Goal: Task Accomplishment & Management: Manage account settings

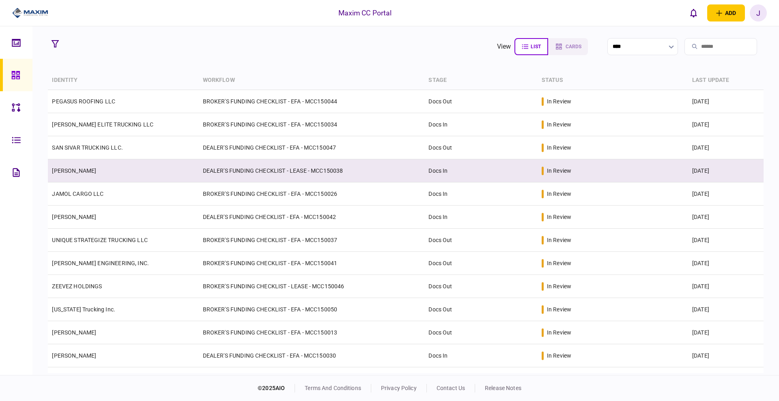
click at [78, 174] on td "LINDA ROCHELLE MEEKS" at bounding box center [123, 171] width 151 height 23
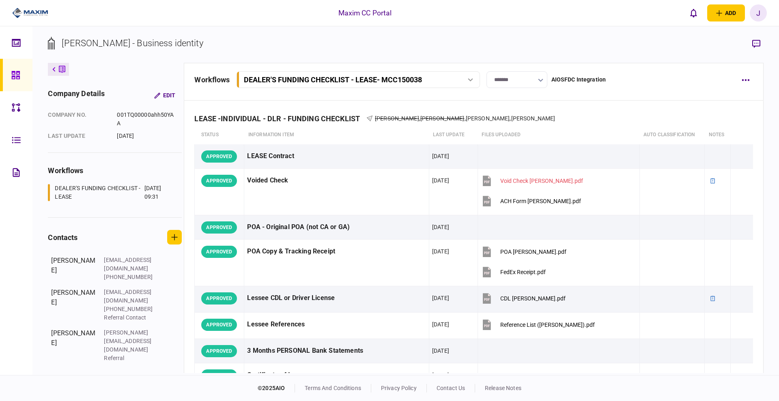
click at [510, 80] on input "*******" at bounding box center [517, 79] width 61 height 17
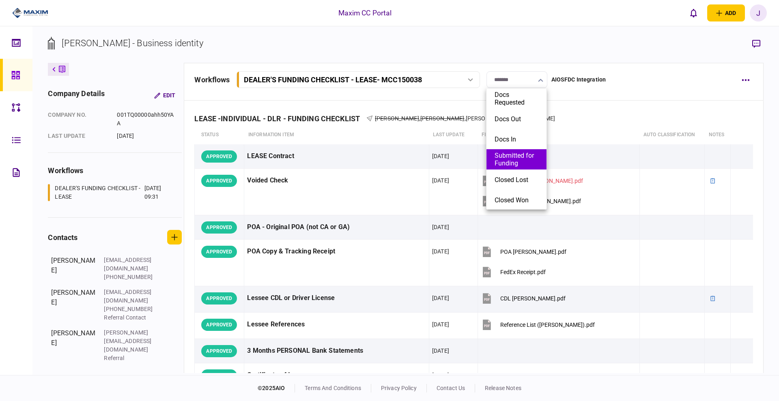
click at [516, 168] on li "Submitted for Funding" at bounding box center [517, 159] width 60 height 20
type input "**********"
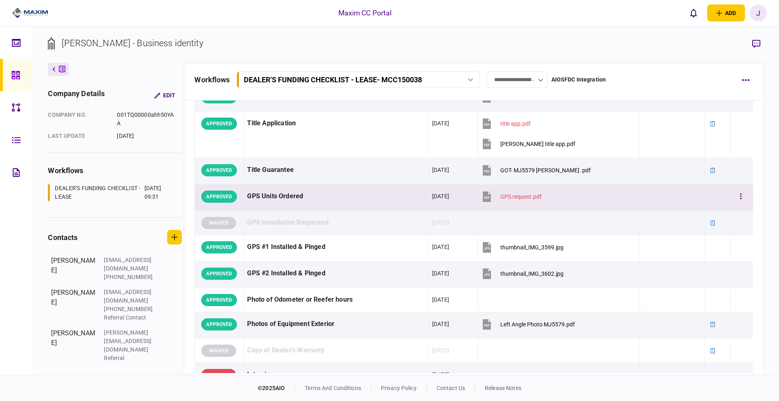
scroll to position [710, 0]
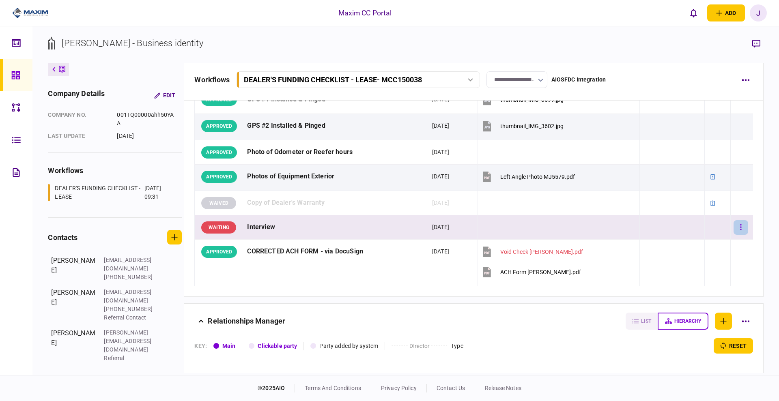
click at [740, 227] on button "button" at bounding box center [741, 227] width 15 height 15
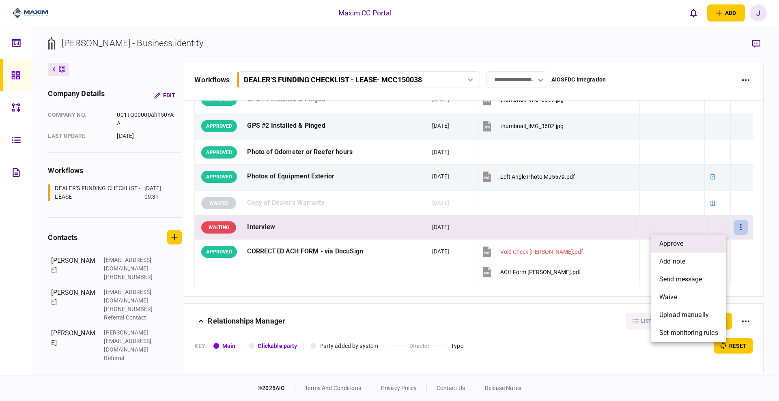
click at [669, 245] on span "approve" at bounding box center [672, 244] width 24 height 10
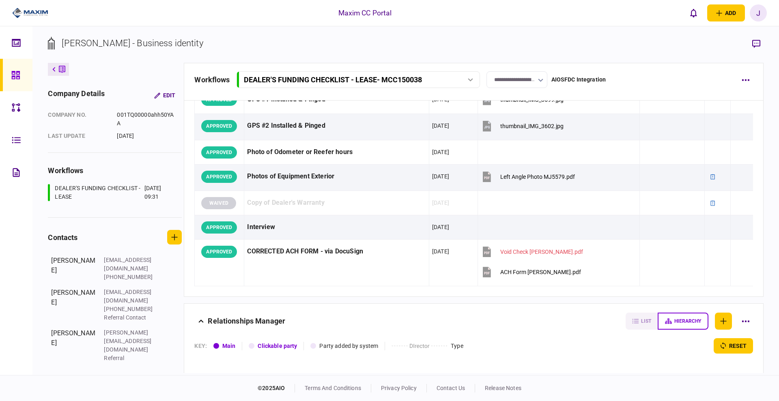
click at [9, 79] on link at bounding box center [16, 75] width 32 height 32
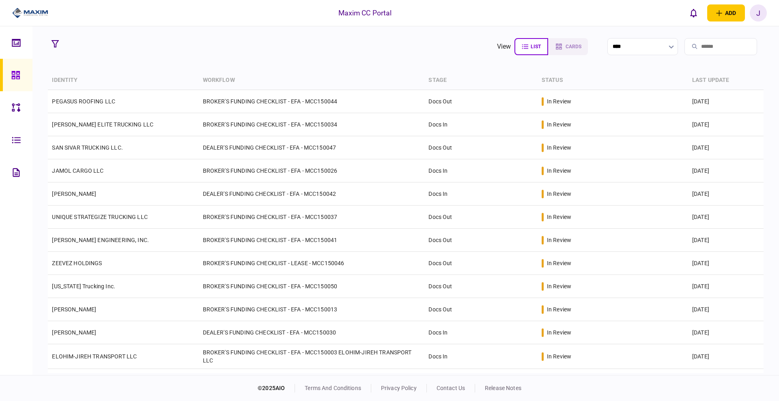
click at [437, 81] on th "stage" at bounding box center [481, 80] width 113 height 19
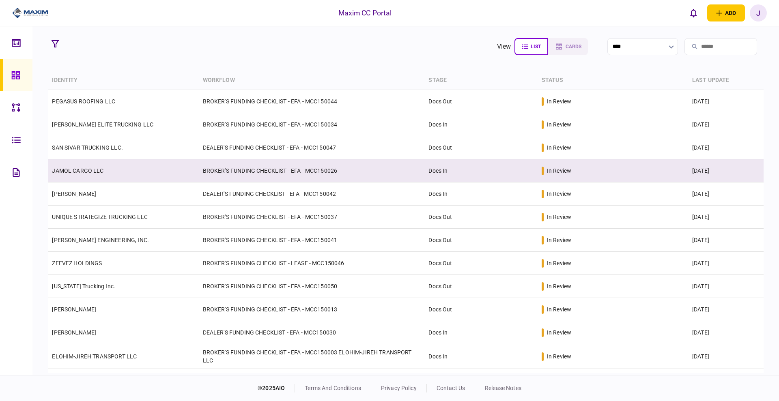
scroll to position [42, 0]
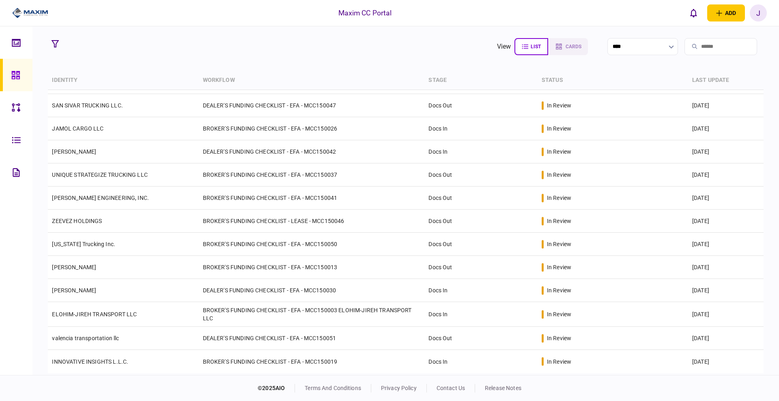
click at [71, 81] on th "identity" at bounding box center [123, 80] width 151 height 19
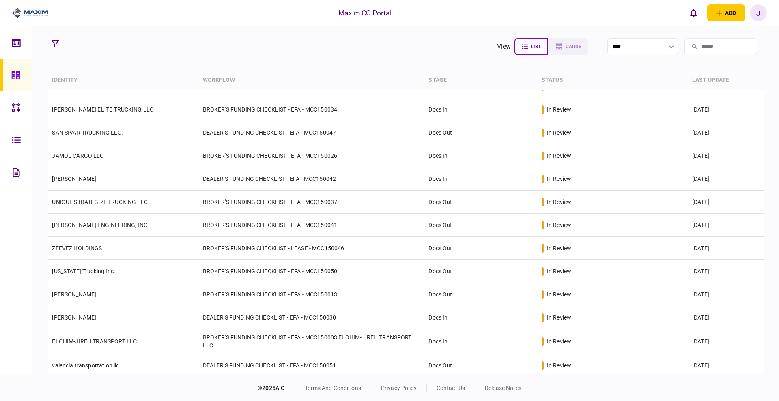
scroll to position [0, 0]
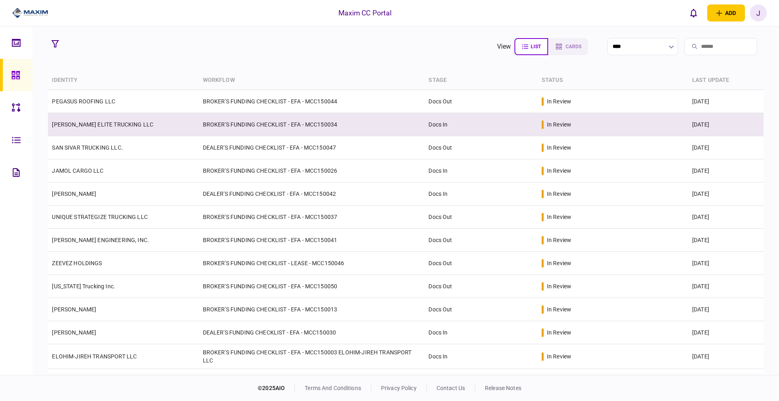
click at [102, 121] on link "MALCOLM ELITE TRUCKING LLC" at bounding box center [102, 124] width 101 height 6
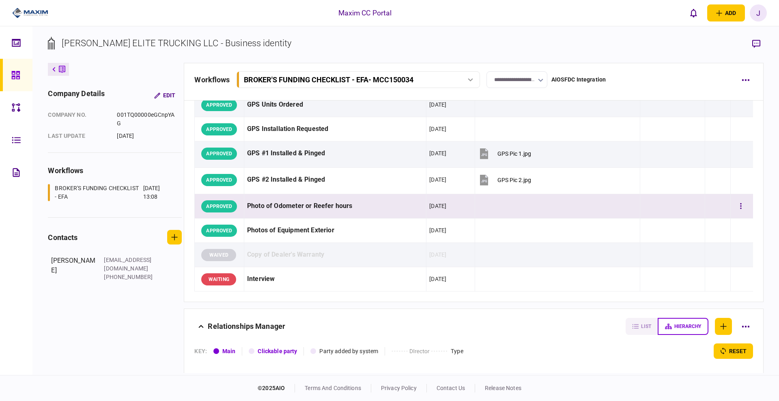
scroll to position [676, 0]
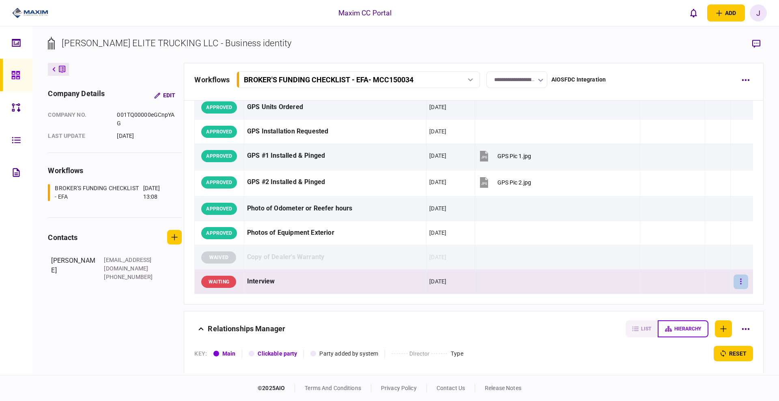
click at [734, 284] on button "button" at bounding box center [741, 282] width 15 height 15
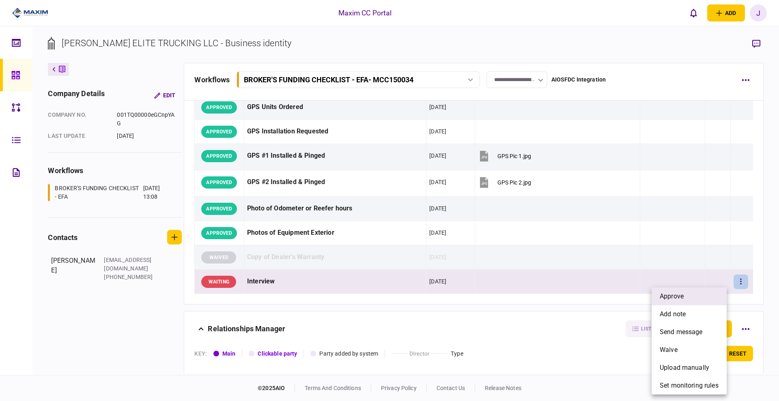
click at [691, 296] on li "approve" at bounding box center [689, 297] width 75 height 18
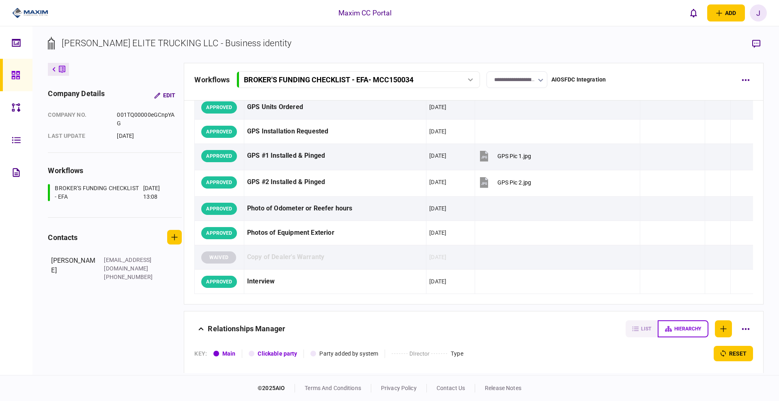
click at [531, 82] on input "**********" at bounding box center [517, 79] width 61 height 17
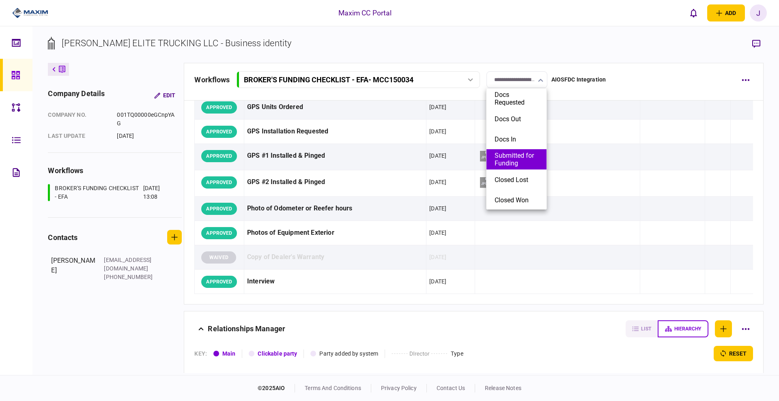
click at [518, 165] on button "Submitted for Funding" at bounding box center [517, 159] width 44 height 15
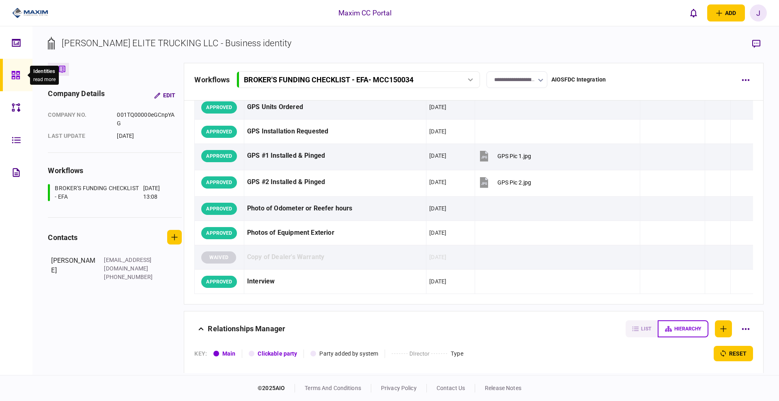
click at [23, 78] on div at bounding box center [17, 75] width 13 height 32
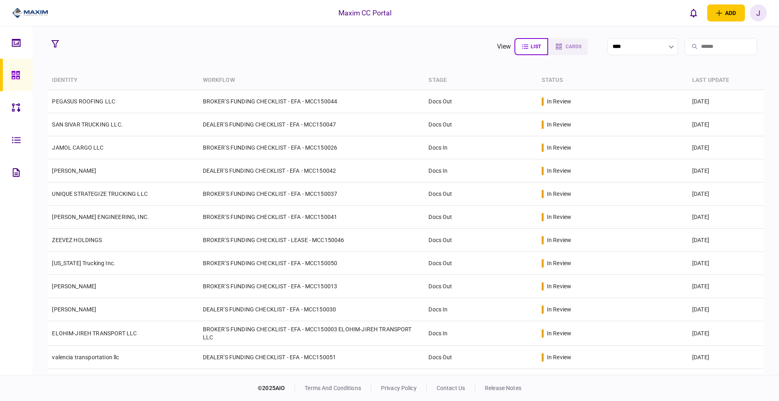
click at [5, 80] on link at bounding box center [16, 75] width 32 height 32
click at [8, 73] on link at bounding box center [16, 75] width 32 height 32
click at [386, 52] on section "view list cards ****" at bounding box center [406, 47] width 716 height 20
click at [12, 76] on icon at bounding box center [15, 75] width 8 height 8
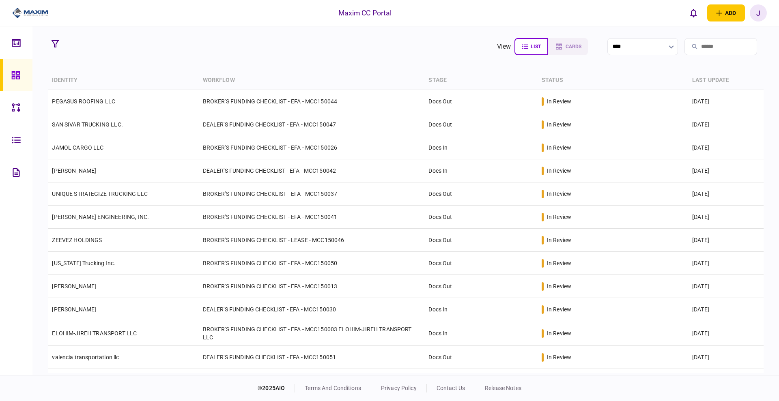
click at [759, 16] on div "J" at bounding box center [758, 12] width 17 height 17
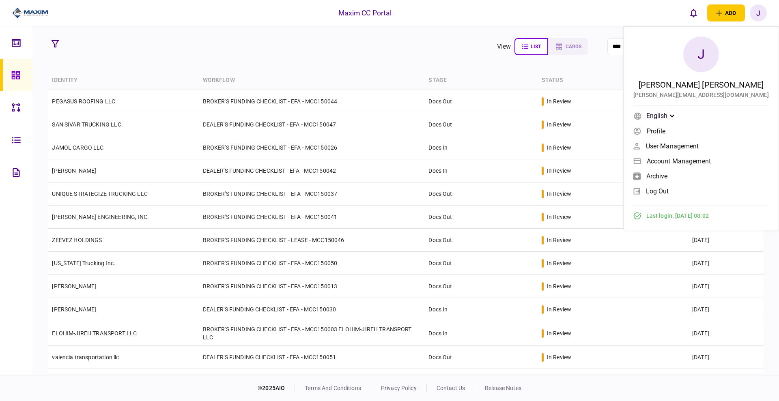
click at [669, 194] on span "log out" at bounding box center [657, 191] width 23 height 7
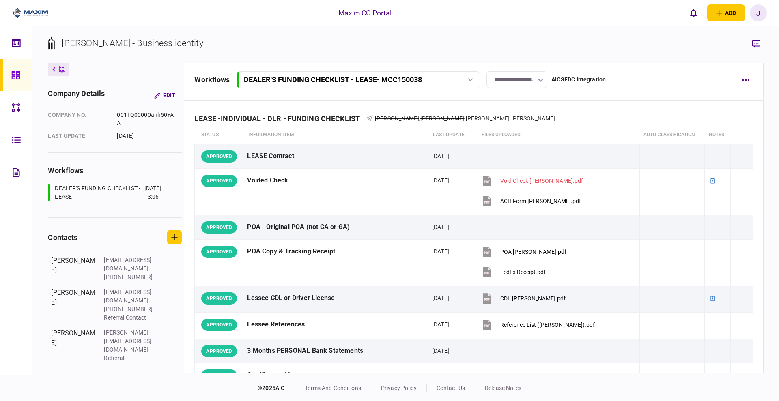
click at [757, 12] on div "J" at bounding box center [758, 12] width 17 height 17
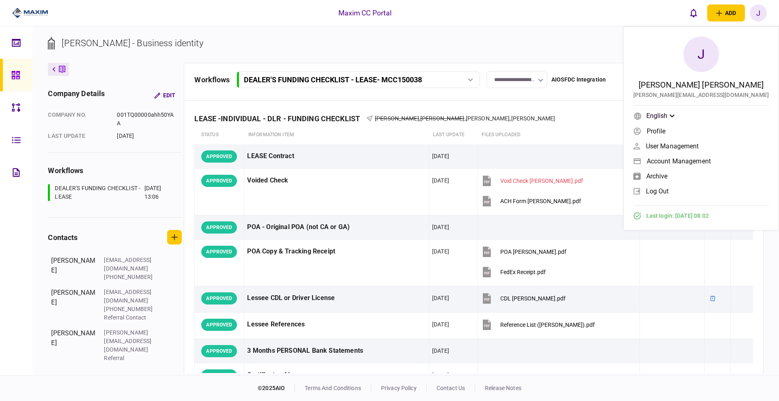
click at [669, 192] on span "log out" at bounding box center [657, 191] width 23 height 7
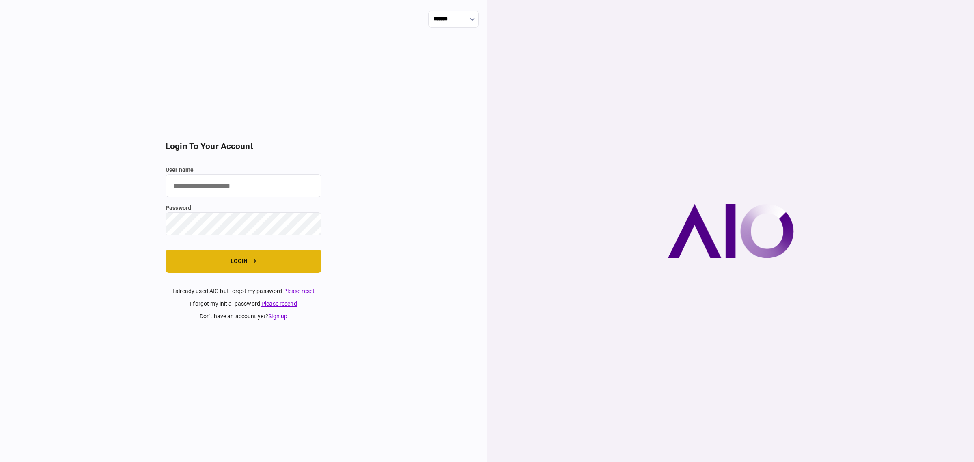
type input "****"
click at [208, 257] on button "login" at bounding box center [244, 261] width 156 height 23
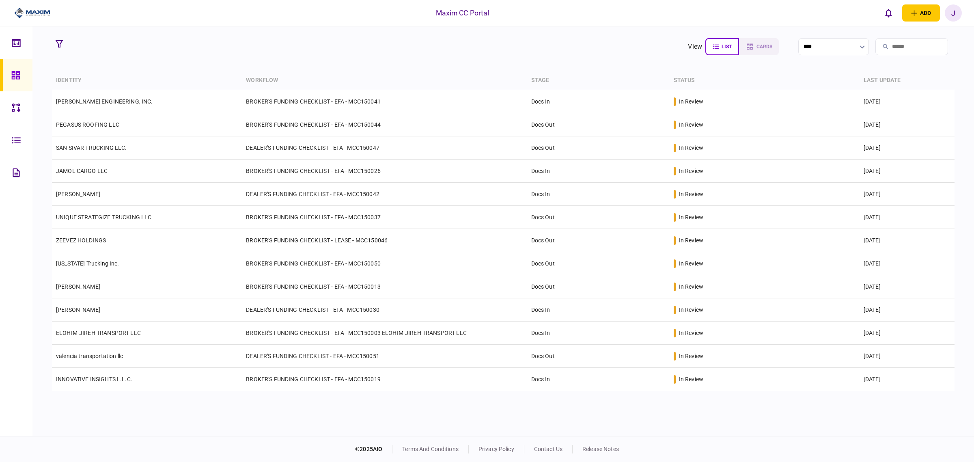
click at [269, 43] on section "view list cards ****" at bounding box center [503, 47] width 903 height 20
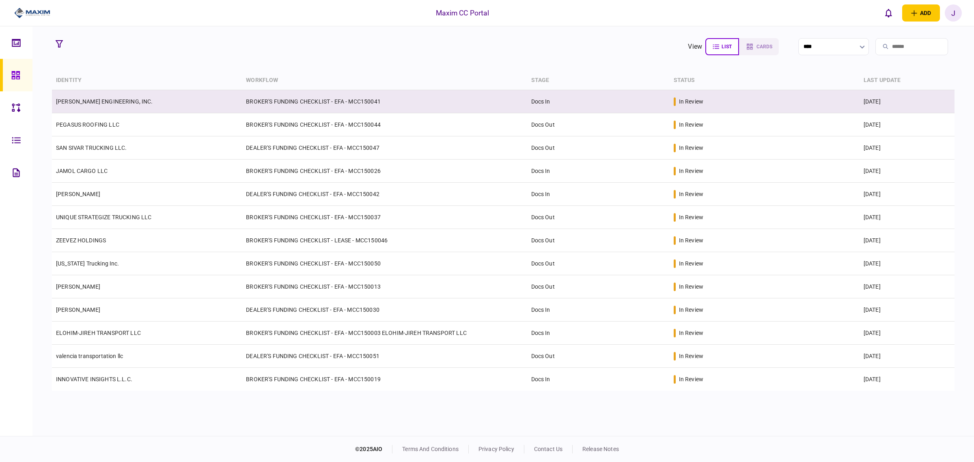
click at [93, 102] on link "[PERSON_NAME] ENGINEERING, INC." at bounding box center [104, 101] width 97 height 6
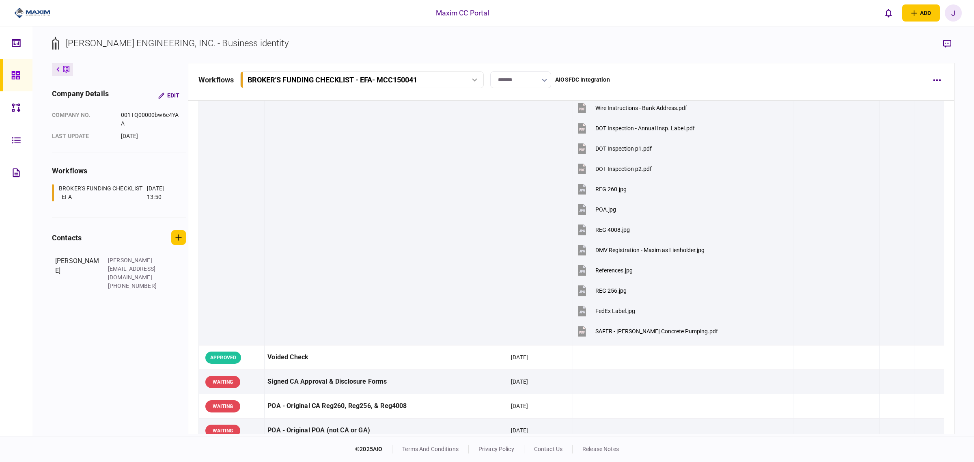
scroll to position [51, 0]
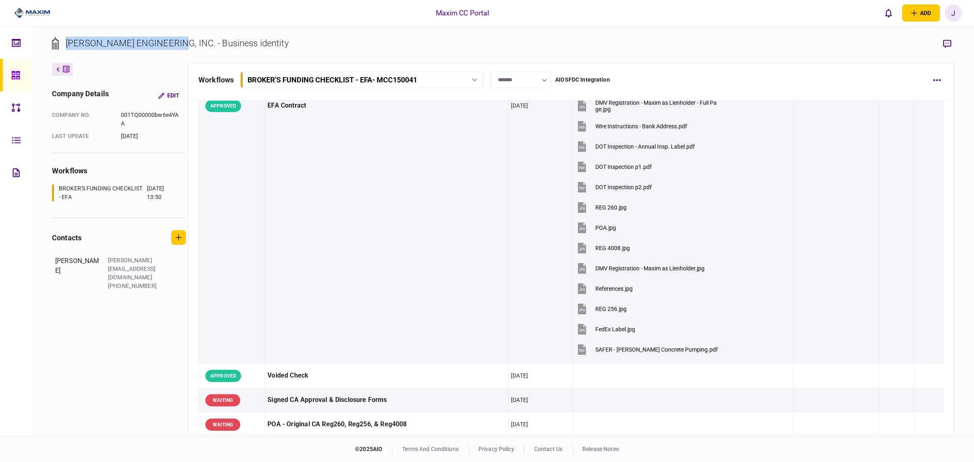
drag, startPoint x: 177, startPoint y: 45, endPoint x: 63, endPoint y: 40, distance: 114.2
click at [63, 40] on div "FARINO ENGINEERING, INC. - Business identity" at bounding box center [170, 43] width 237 height 13
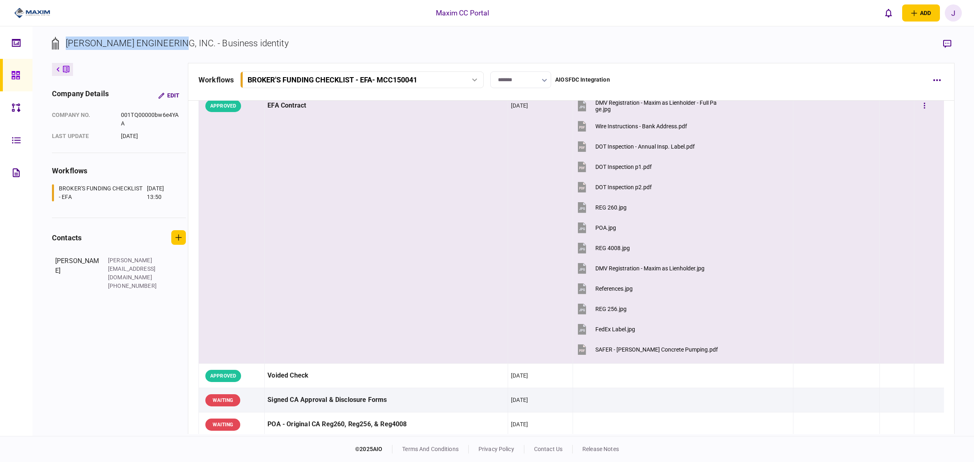
copy div "FARINO ENGINEERING, INC."
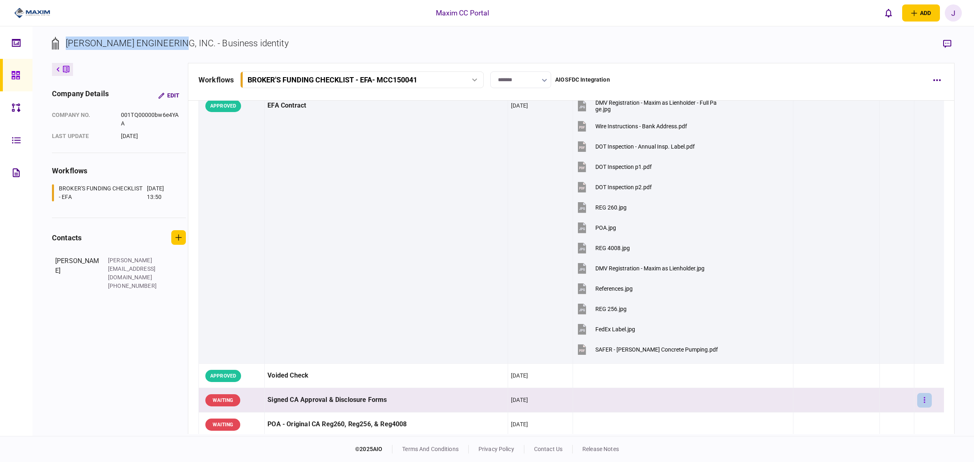
click at [924, 396] on button "button" at bounding box center [924, 400] width 15 height 15
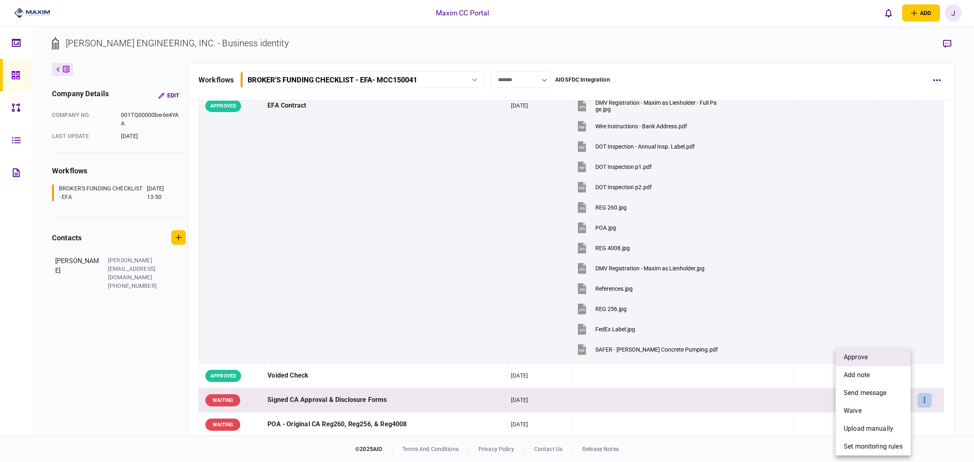
click at [860, 354] on span "approve" at bounding box center [856, 357] width 24 height 10
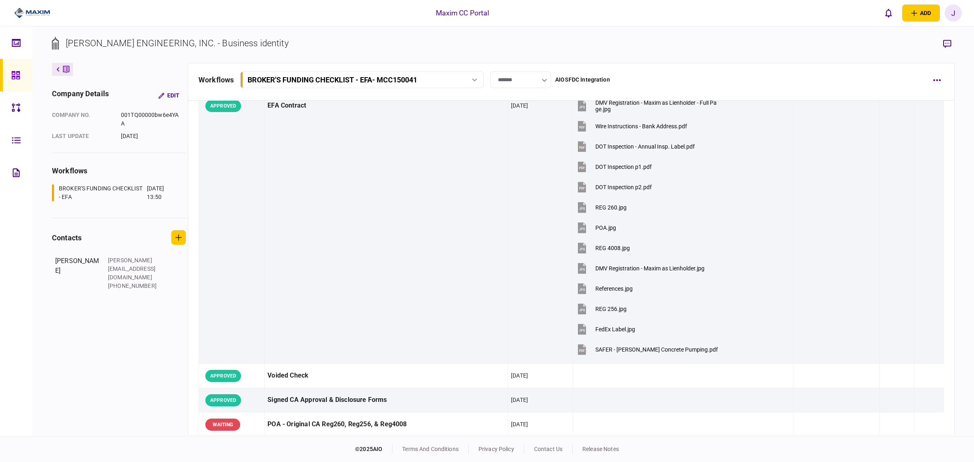
scroll to position [203, 0]
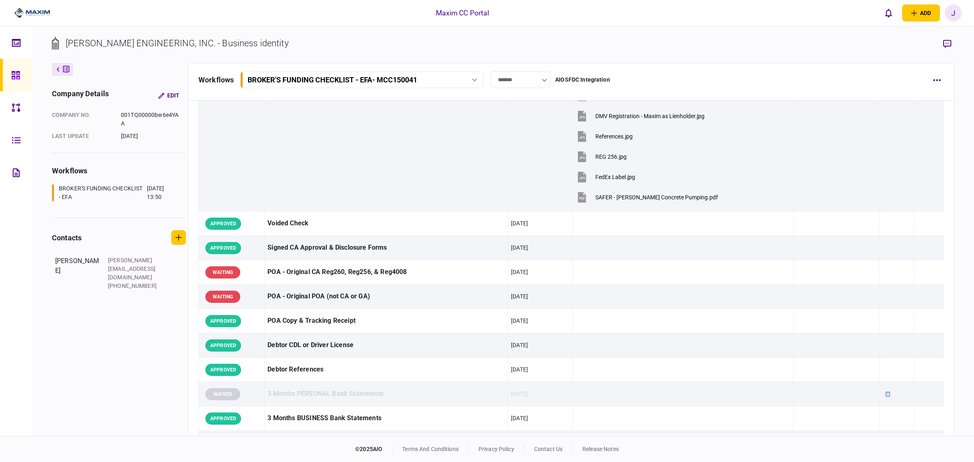
click at [149, 326] on div "company details Edit company no. 001TQ00000bw6e4YAA last update 08 Sep 2025 wor…" at bounding box center [120, 248] width 136 height 371
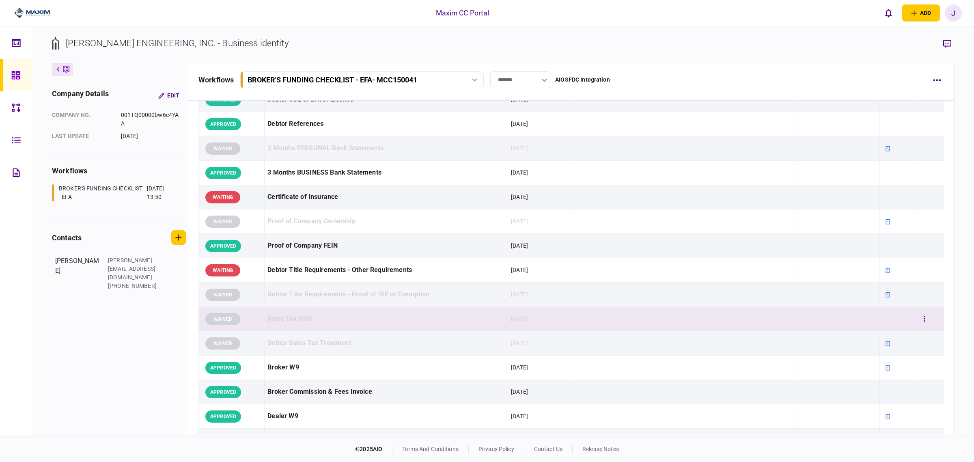
scroll to position [457, 0]
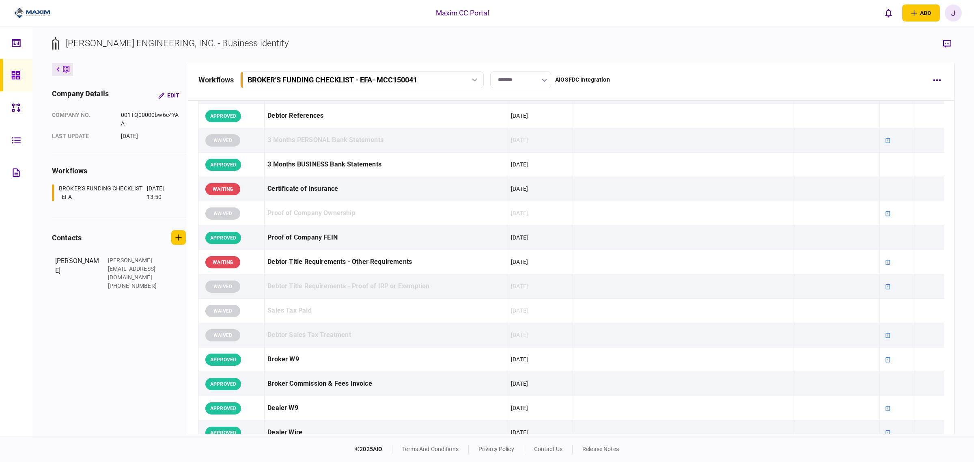
click at [147, 299] on div "company details Edit company no. 001TQ00000bw6e4YAA last update 08 Sep 2025 wor…" at bounding box center [120, 248] width 136 height 371
drag, startPoint x: 383, startPoint y: 49, endPoint x: 418, endPoint y: 51, distance: 35.4
click at [384, 49] on section "FARINO ENGINEERING, INC. - Business identity" at bounding box center [503, 50] width 903 height 26
click at [363, 49] on section "FARINO ENGINEERING, INC. - Business identity" at bounding box center [503, 50] width 903 height 26
click at [719, 34] on div "FARINO ENGINEERING, INC. - Business identity company details Edit company no. 0…" at bounding box center [503, 231] width 942 height 410
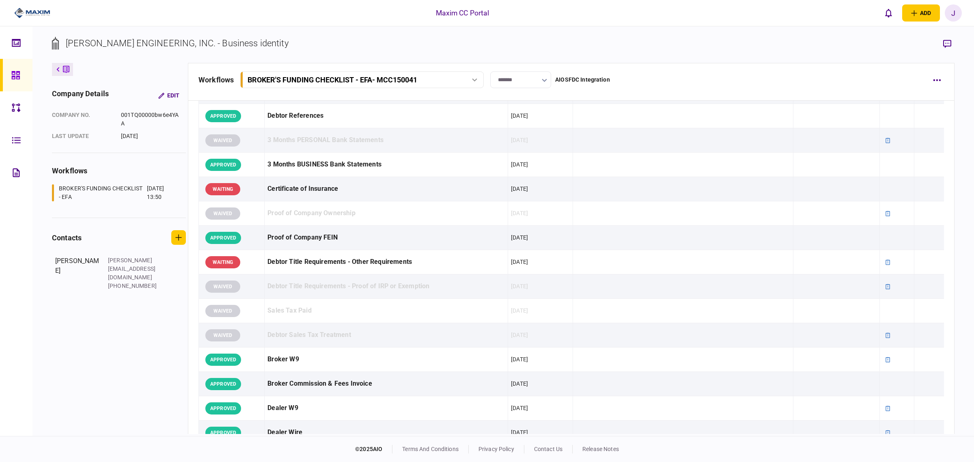
click at [597, 51] on section "FARINO ENGINEERING, INC. - Business identity" at bounding box center [503, 50] width 903 height 26
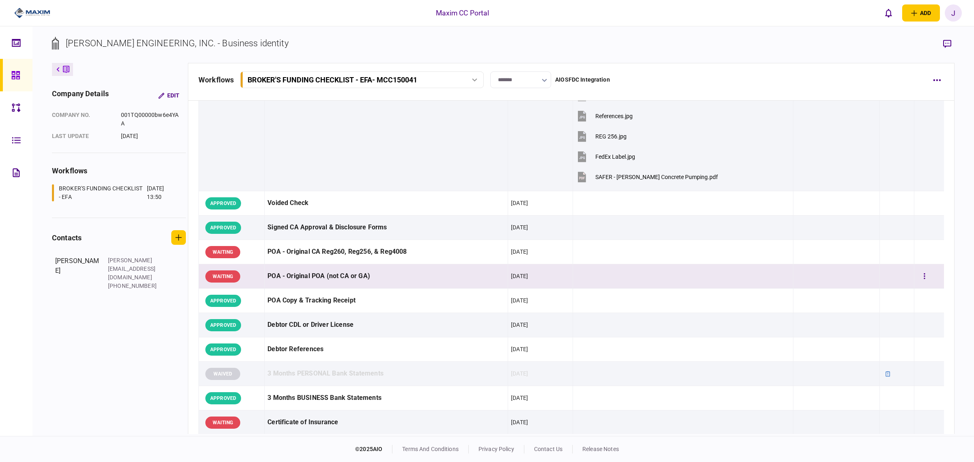
scroll to position [0, 0]
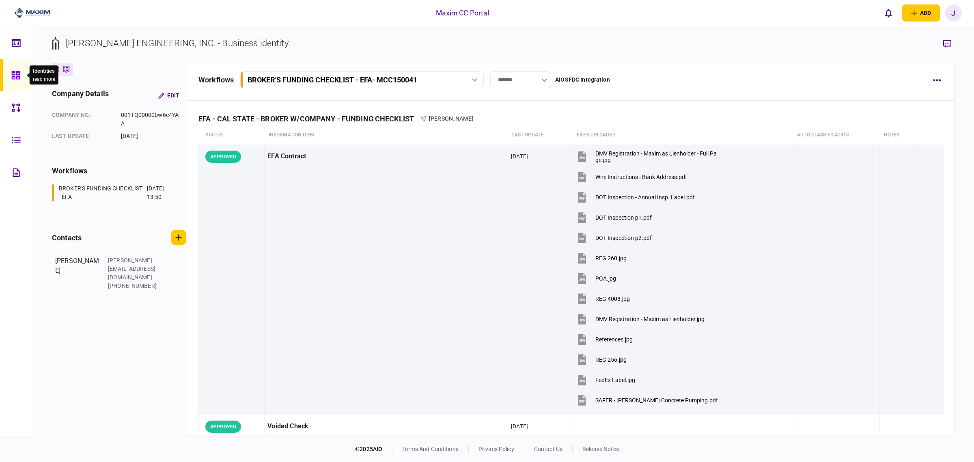
click at [22, 67] on div at bounding box center [17, 75] width 13 height 32
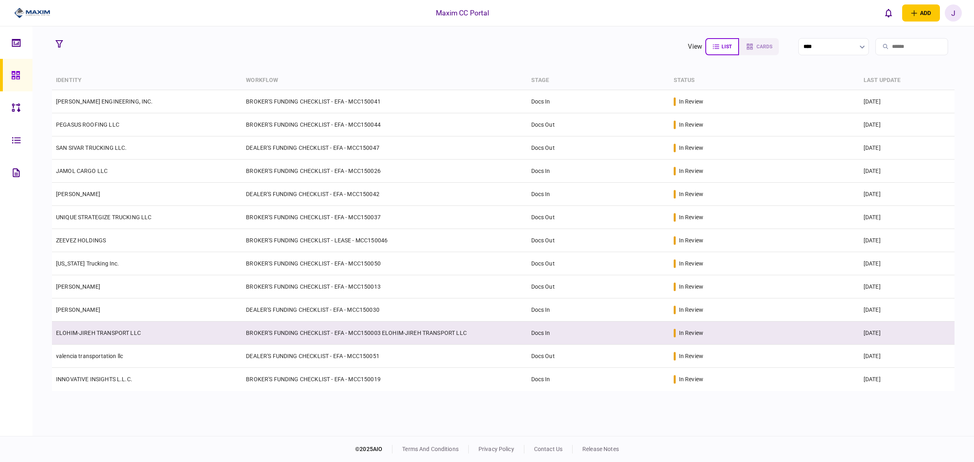
click at [104, 331] on link "ELOHIM-JIREH TRANSPORT LLC" at bounding box center [98, 333] width 85 height 6
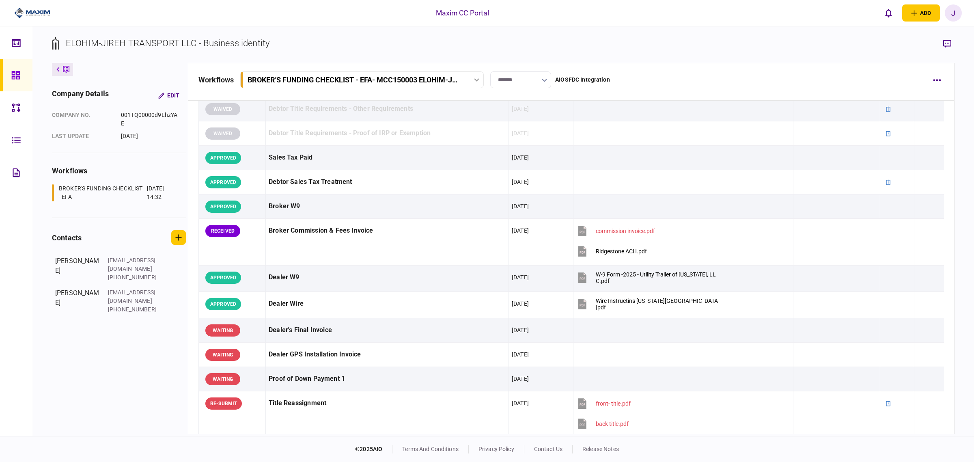
scroll to position [355, 0]
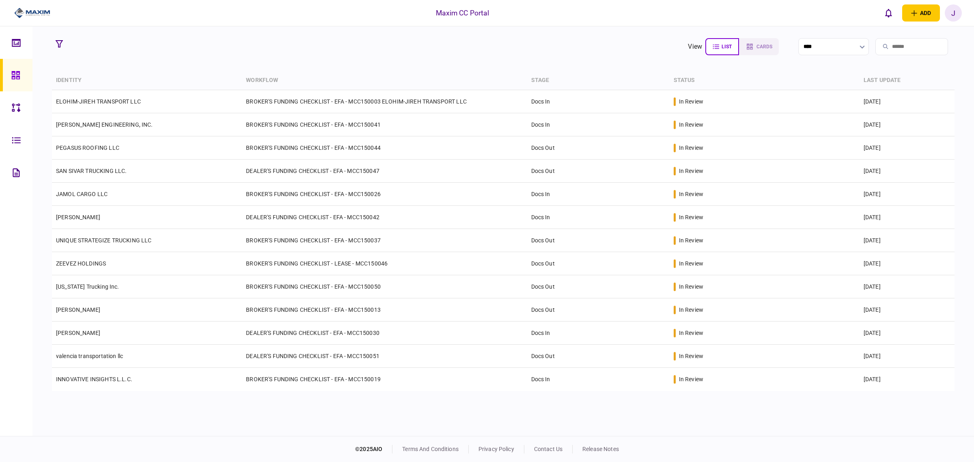
drag, startPoint x: 112, startPoint y: 66, endPoint x: 114, endPoint y: 47, distance: 19.6
click at [108, 67] on section "view list cards **** Type clear Business Individual documents status clear wait…" at bounding box center [503, 231] width 942 height 410
click at [361, 43] on section "view list cards ****" at bounding box center [503, 47] width 903 height 20
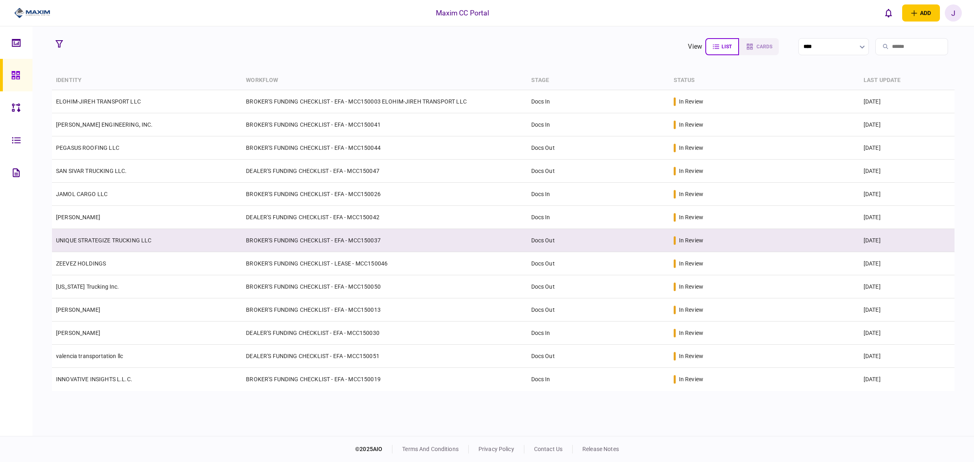
click at [84, 244] on link "UNIQUE STRATEGIZE TRUCKING LLC" at bounding box center [104, 240] width 96 height 6
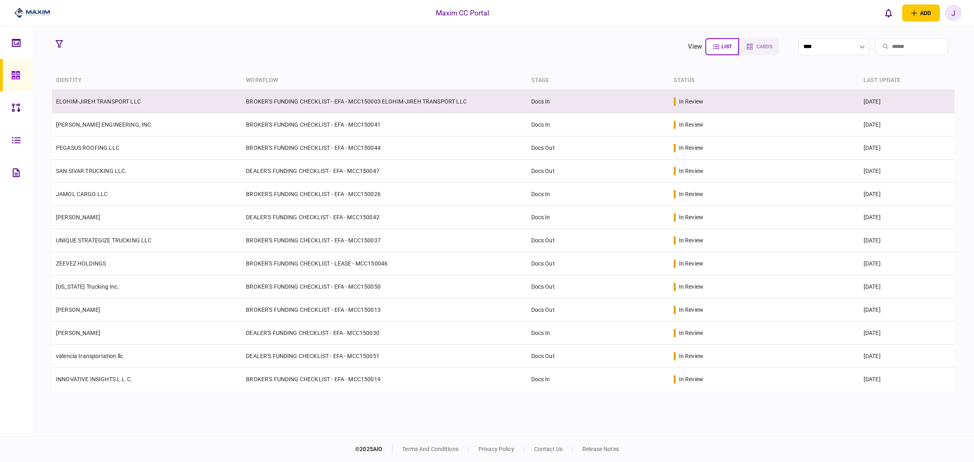
click at [90, 98] on link "ELOHIM-JIREH TRANSPORT LLC" at bounding box center [98, 101] width 85 height 6
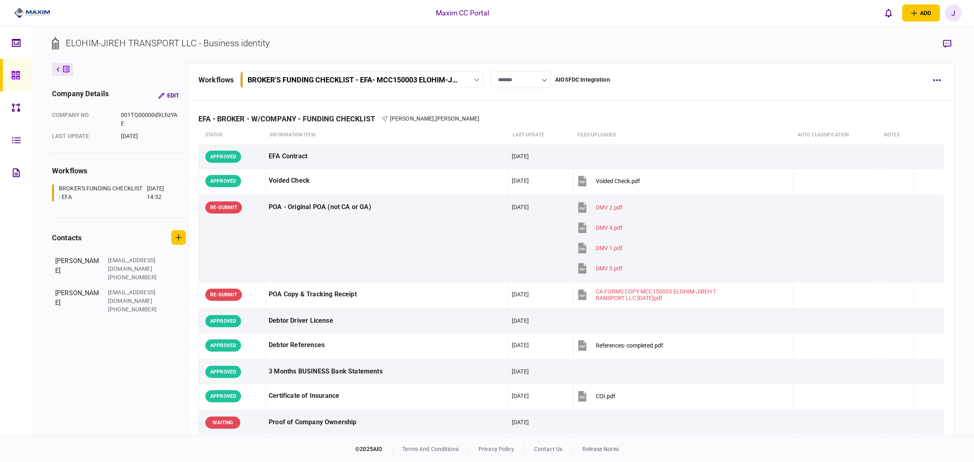
click at [530, 78] on input "*******" at bounding box center [520, 79] width 61 height 17
click at [509, 183] on button "Closed Lost" at bounding box center [521, 180] width 44 height 8
type input "**********"
click at [15, 71] on icon at bounding box center [15, 75] width 8 height 8
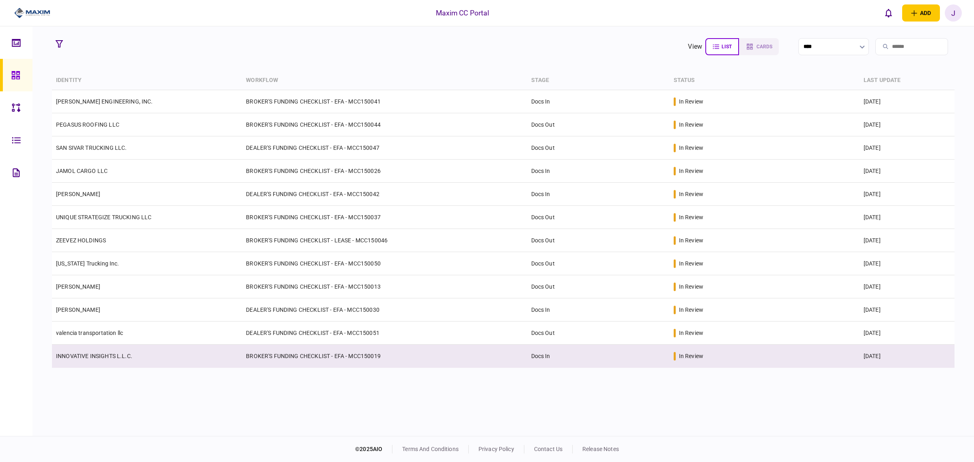
click at [127, 349] on td "INNOVATIVE INSIGHTS L.L.C." at bounding box center [147, 356] width 190 height 23
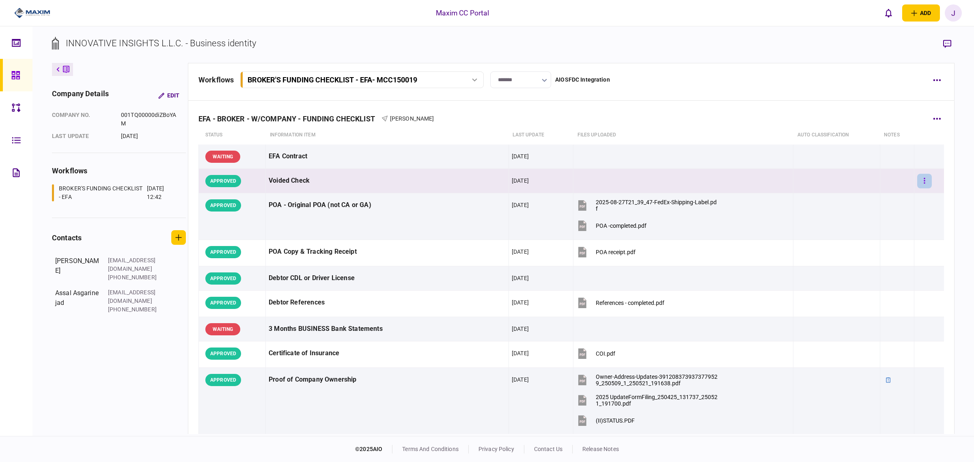
click at [922, 181] on button "button" at bounding box center [924, 181] width 15 height 15
click at [854, 196] on span "unapprove" at bounding box center [859, 197] width 31 height 10
click at [919, 185] on button "button" at bounding box center [924, 181] width 15 height 15
click at [879, 201] on li "approve" at bounding box center [873, 197] width 75 height 18
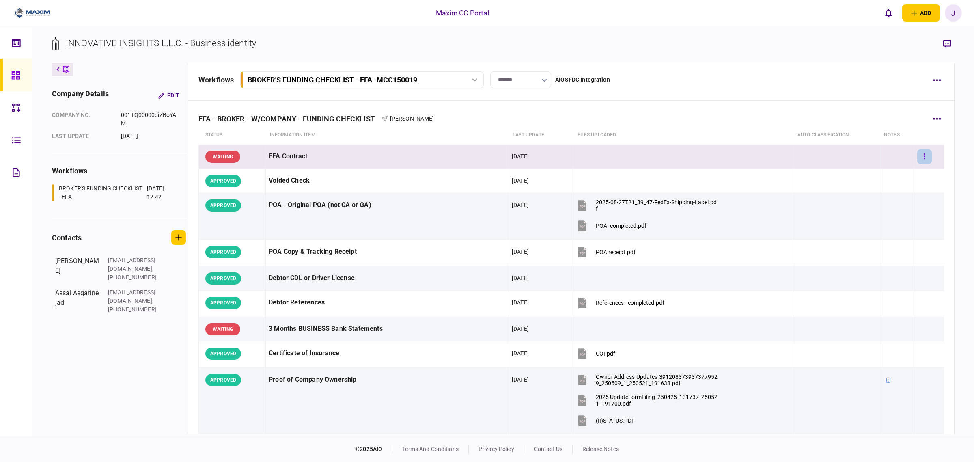
click at [917, 158] on button "button" at bounding box center [924, 156] width 15 height 15
click at [873, 175] on li "approve" at bounding box center [873, 173] width 75 height 18
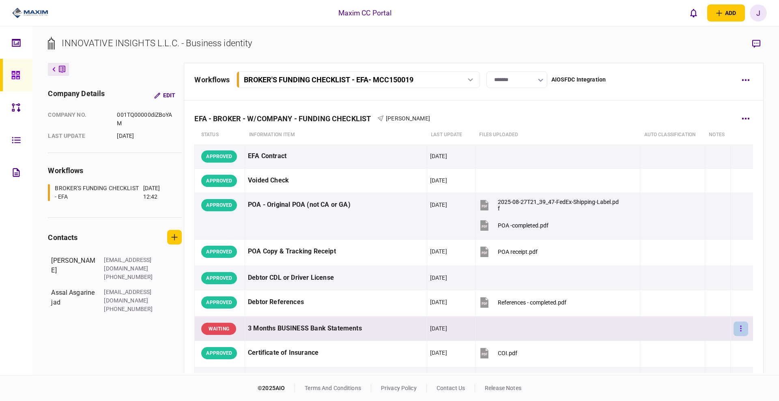
click at [740, 327] on icon "button" at bounding box center [741, 329] width 2 height 8
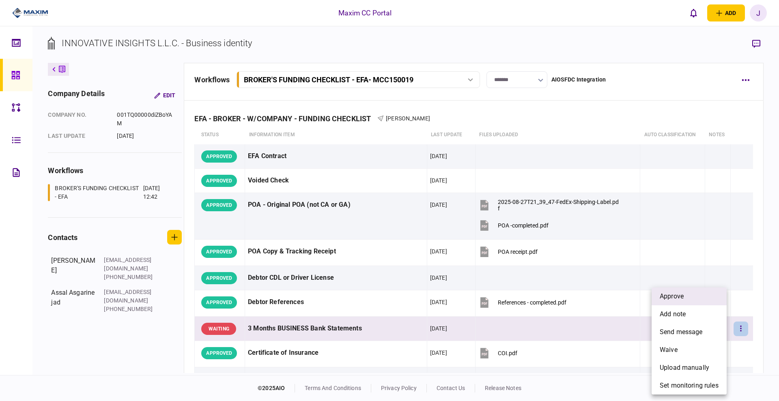
click at [684, 296] on span "approve" at bounding box center [672, 297] width 24 height 10
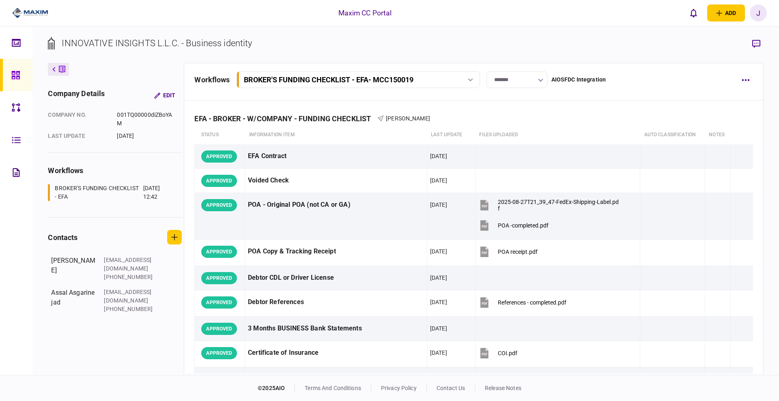
click at [586, 57] on section "INNOVATIVE INSIGHTS L.L.C. - Business identity" at bounding box center [406, 50] width 716 height 26
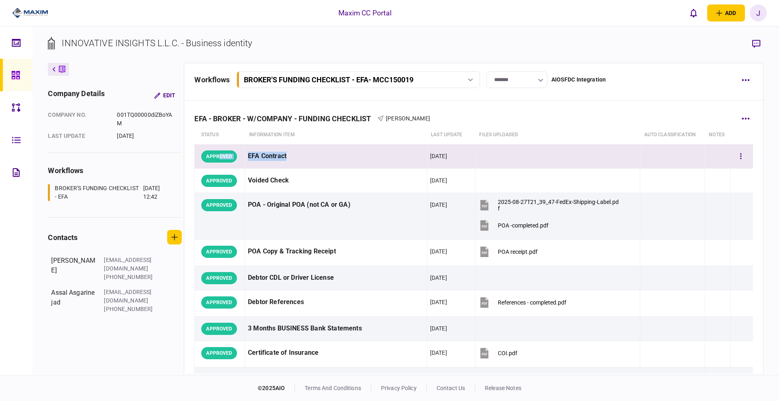
drag, startPoint x: 313, startPoint y: 153, endPoint x: 218, endPoint y: 149, distance: 94.6
click at [218, 149] on tr "APPROVED EFA Contract 21 Aug 2025" at bounding box center [474, 156] width 558 height 24
click at [330, 156] on div "EFA Contract" at bounding box center [336, 156] width 176 height 18
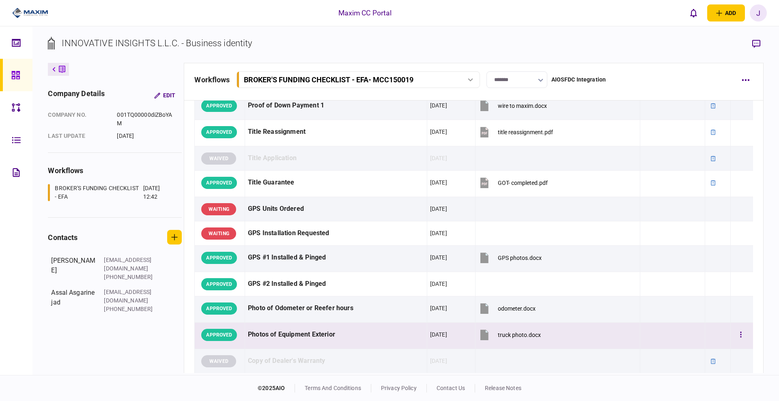
scroll to position [609, 0]
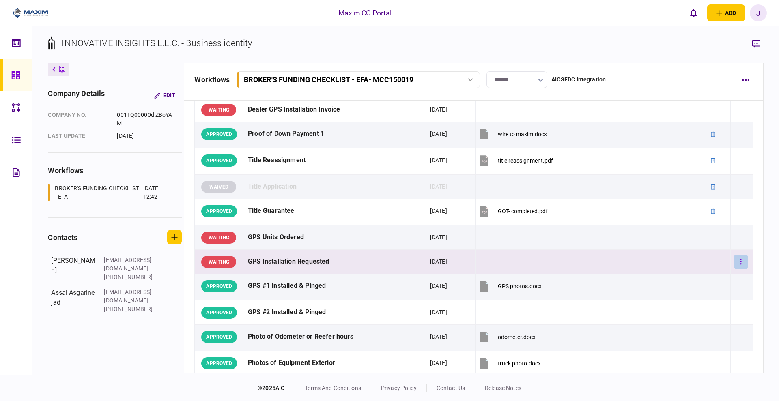
click at [740, 265] on icon "button" at bounding box center [741, 262] width 2 height 8
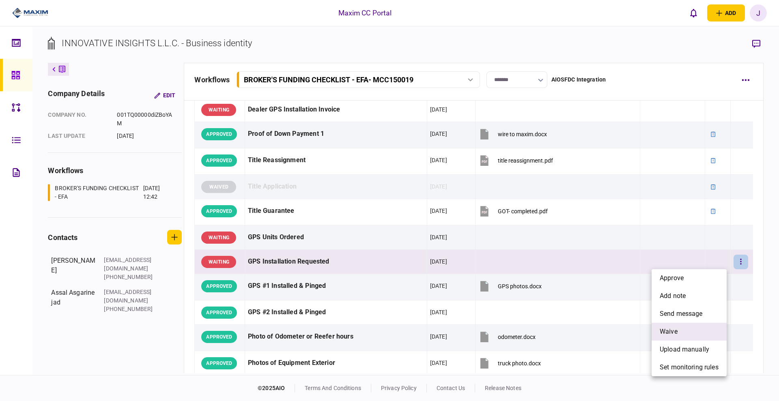
click at [677, 332] on span "waive" at bounding box center [669, 332] width 18 height 10
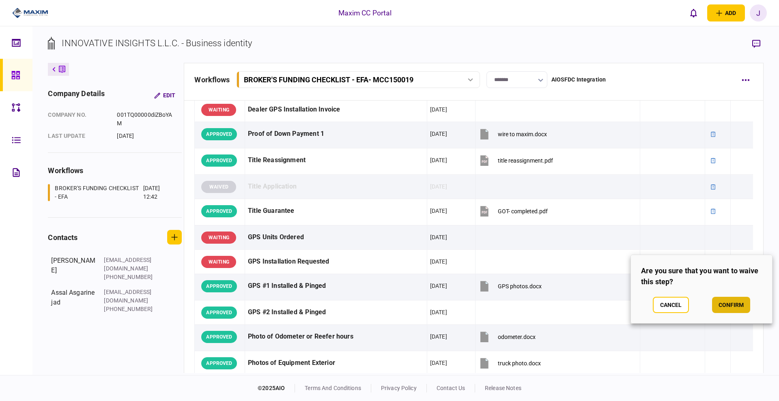
click at [735, 311] on button "confirm" at bounding box center [731, 305] width 38 height 16
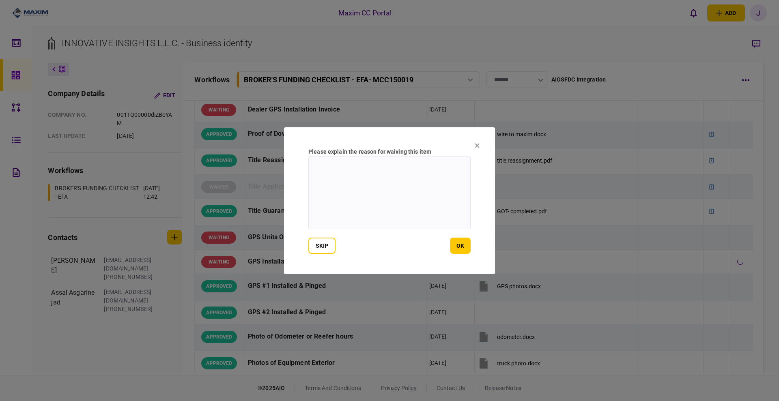
click at [412, 213] on textarea at bounding box center [389, 192] width 162 height 73
type textarea "**********"
click at [448, 250] on div "skip ok" at bounding box center [389, 246] width 162 height 16
click at [452, 245] on button "ok" at bounding box center [460, 246] width 21 height 16
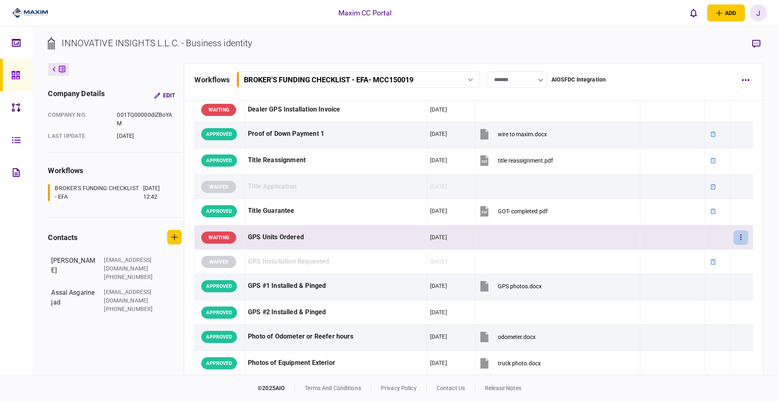
click at [734, 237] on button "button" at bounding box center [741, 238] width 15 height 15
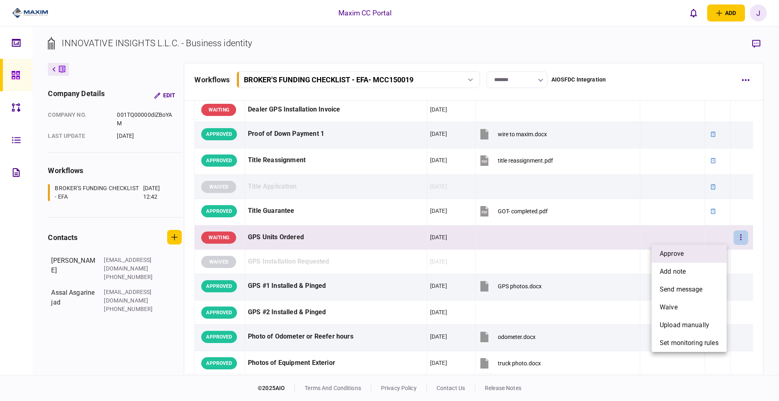
click at [705, 250] on li "approve" at bounding box center [689, 254] width 75 height 18
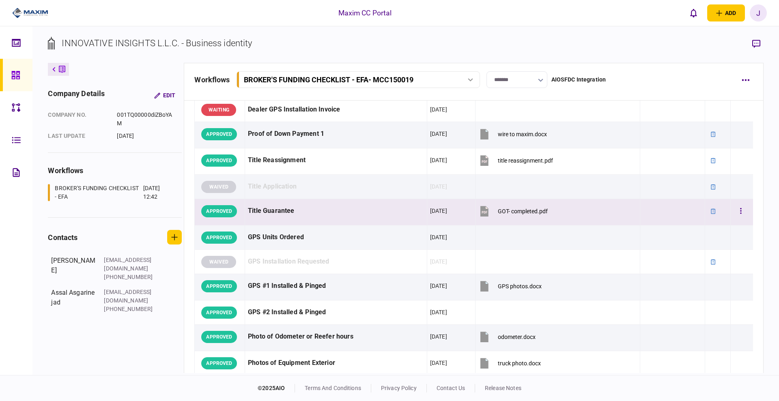
scroll to position [507, 0]
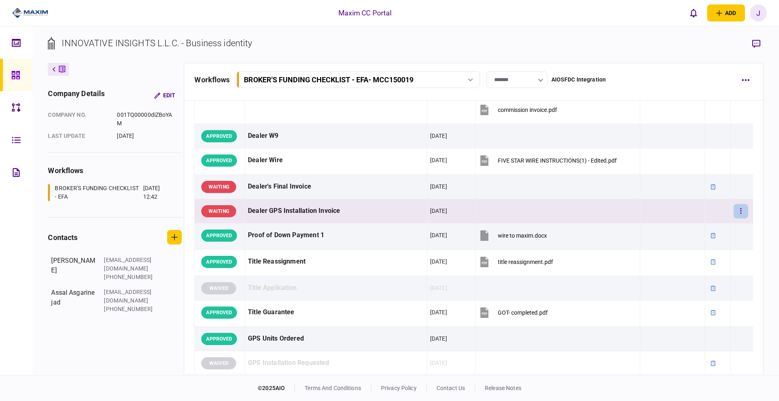
click at [734, 210] on button "button" at bounding box center [741, 211] width 15 height 15
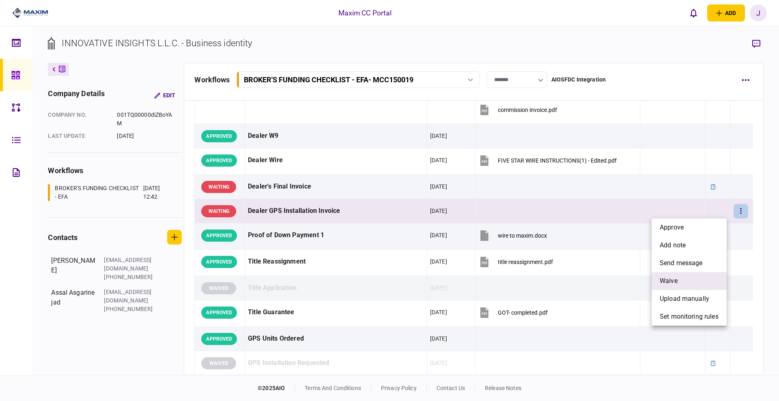
click at [689, 283] on li "waive" at bounding box center [689, 281] width 75 height 18
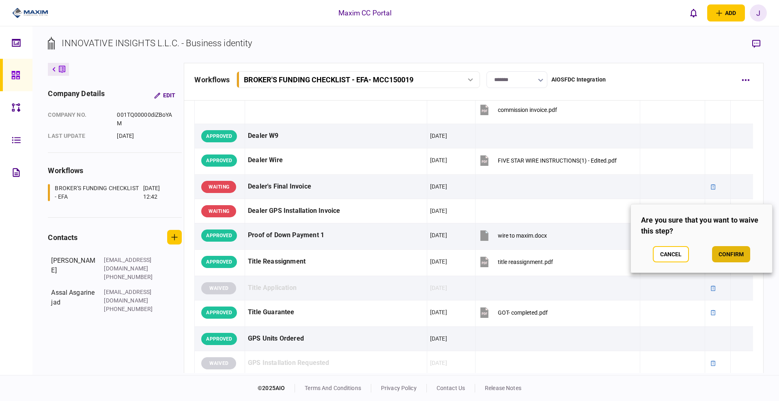
click at [718, 250] on button "confirm" at bounding box center [731, 254] width 38 height 16
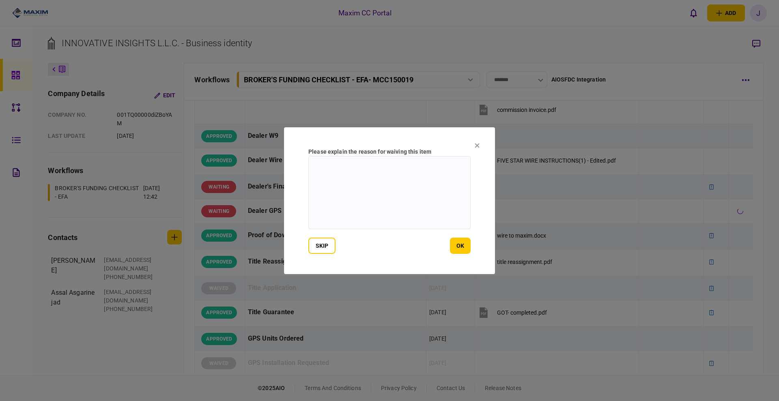
drag, startPoint x: 366, startPoint y: 197, endPoint x: 366, endPoint y: 203, distance: 6.1
click at [366, 198] on textarea at bounding box center [389, 192] width 162 height 73
type textarea "**********"
click at [460, 265] on section "**********" at bounding box center [389, 200] width 211 height 147
click at [461, 258] on section "**********" at bounding box center [389, 200] width 211 height 147
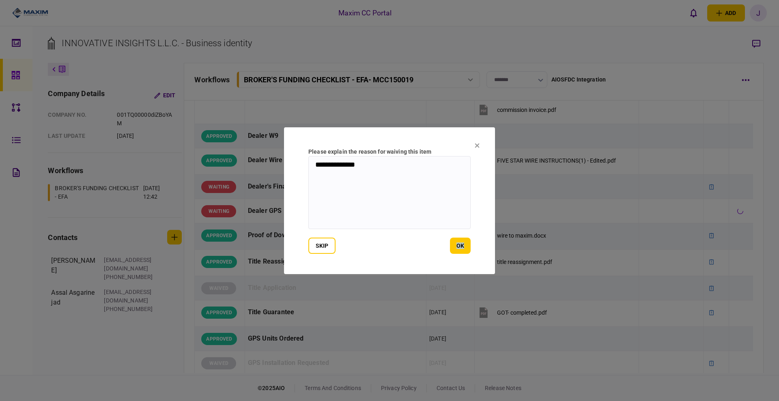
click at [461, 257] on section "**********" at bounding box center [389, 200] width 211 height 147
click at [461, 250] on button "ok" at bounding box center [460, 246] width 21 height 16
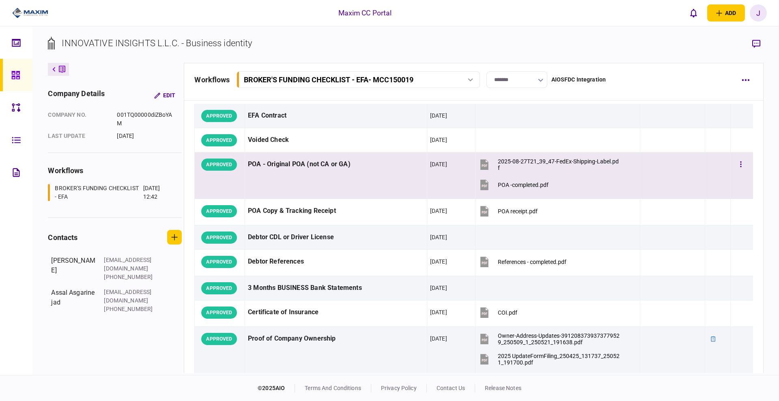
scroll to position [0, 0]
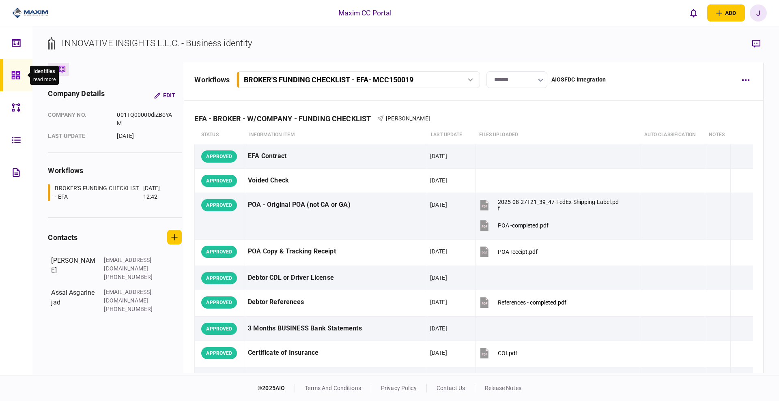
click at [17, 77] on icon at bounding box center [15, 75] width 9 height 9
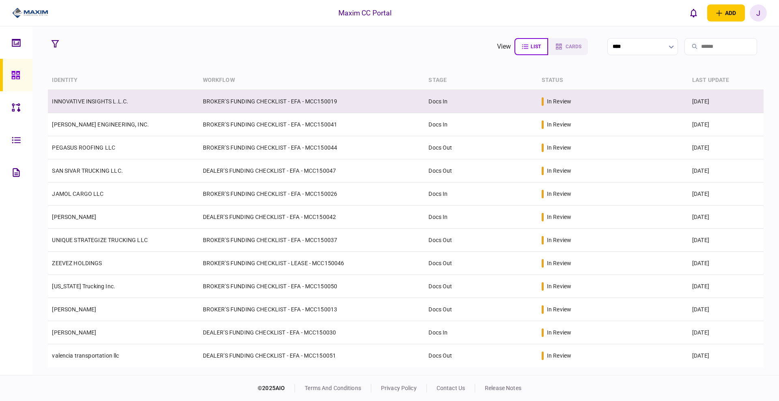
click at [83, 96] on td "INNOVATIVE INSIGHTS L.L.C." at bounding box center [123, 101] width 151 height 23
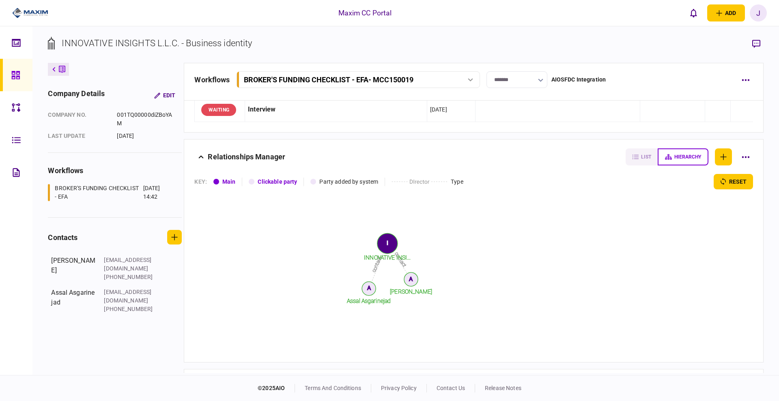
scroll to position [944, 0]
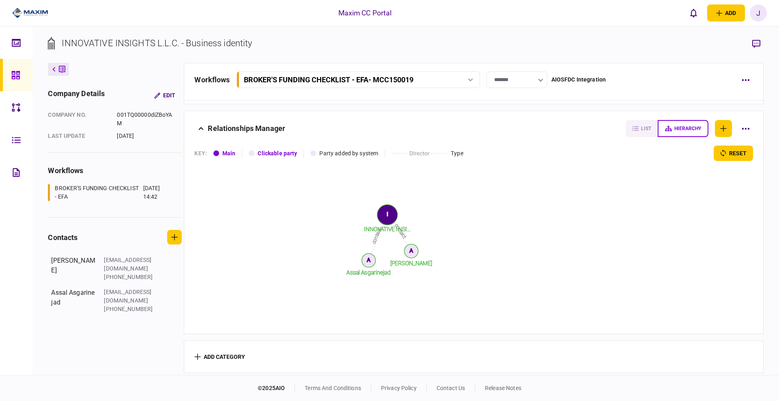
click at [17, 79] on icon at bounding box center [15, 75] width 8 height 8
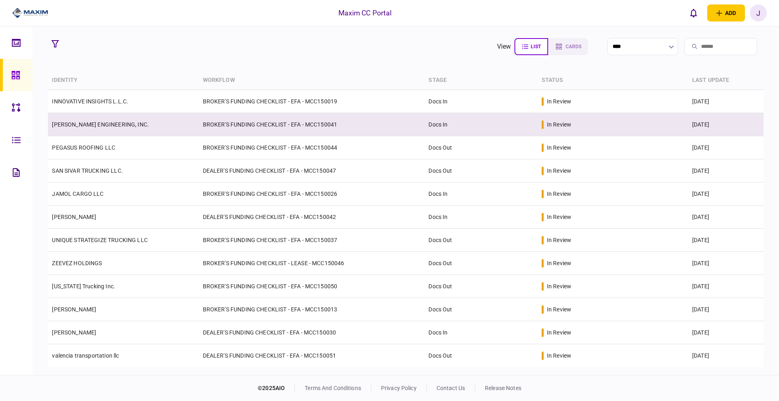
click at [105, 127] on link "FARINO ENGINEERING, INC." at bounding box center [100, 124] width 97 height 6
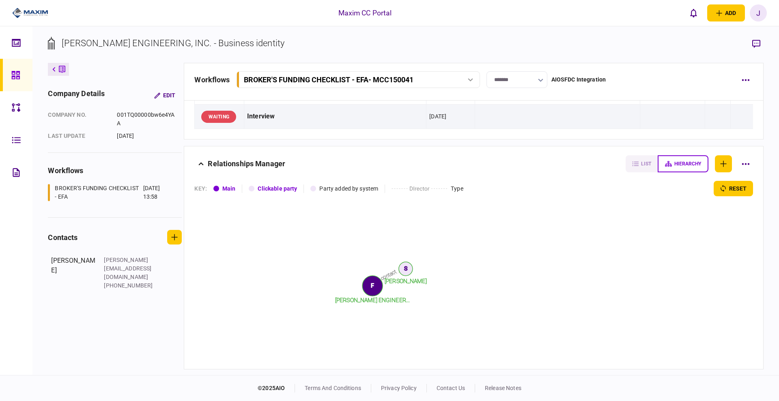
scroll to position [1151, 0]
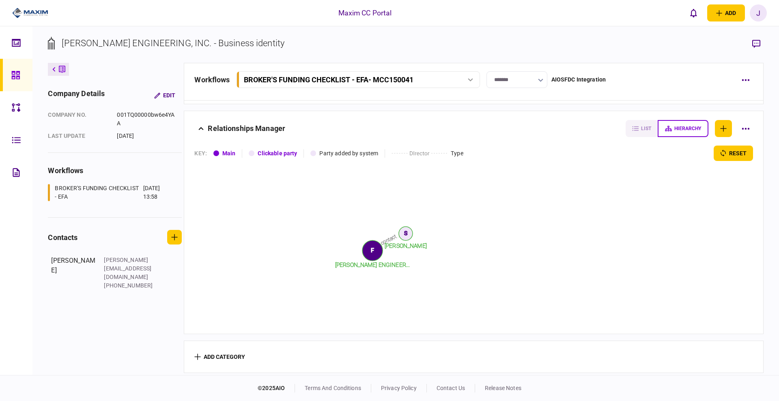
click at [10, 74] on link at bounding box center [16, 75] width 32 height 32
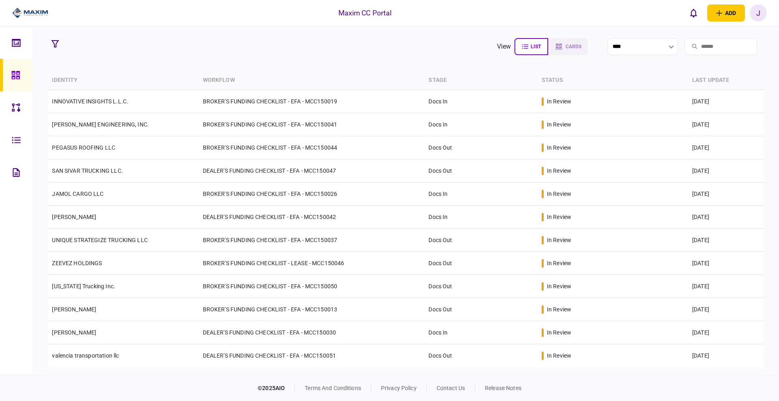
click at [18, 77] on icon at bounding box center [15, 75] width 9 height 9
click at [13, 74] on icon at bounding box center [15, 75] width 8 height 8
click at [547, 50] on button "cards" at bounding box center [567, 46] width 41 height 17
type input "**********"
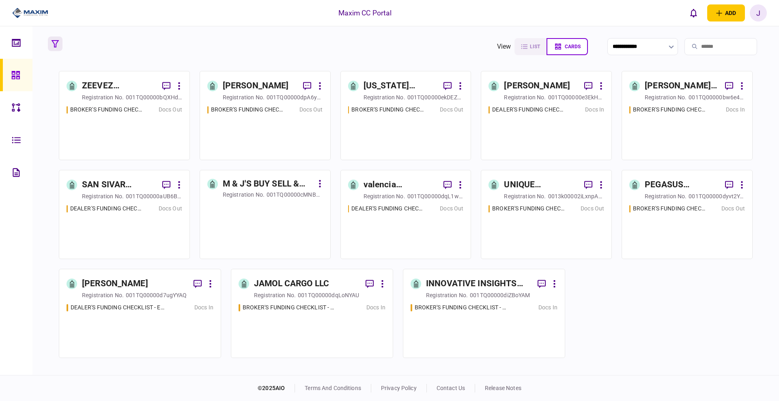
click at [56, 43] on icon "button" at bounding box center [55, 43] width 7 height 7
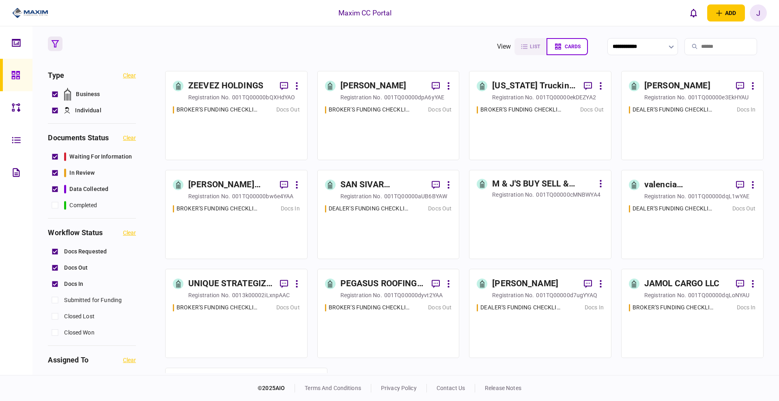
click at [56, 43] on icon "button" at bounding box center [55, 43] width 7 height 7
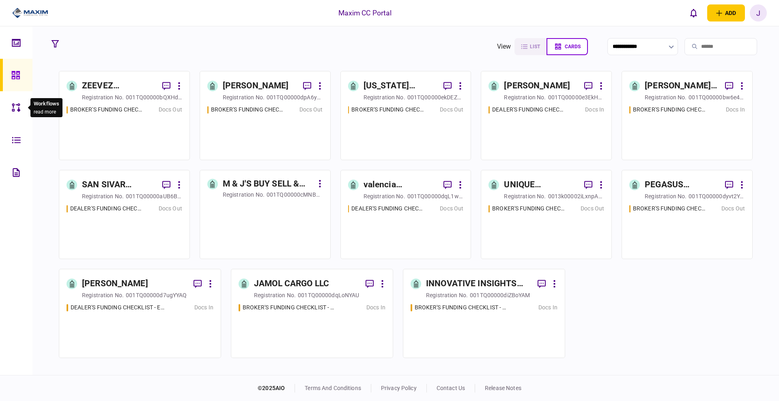
click at [18, 103] on icon at bounding box center [16, 107] width 9 height 9
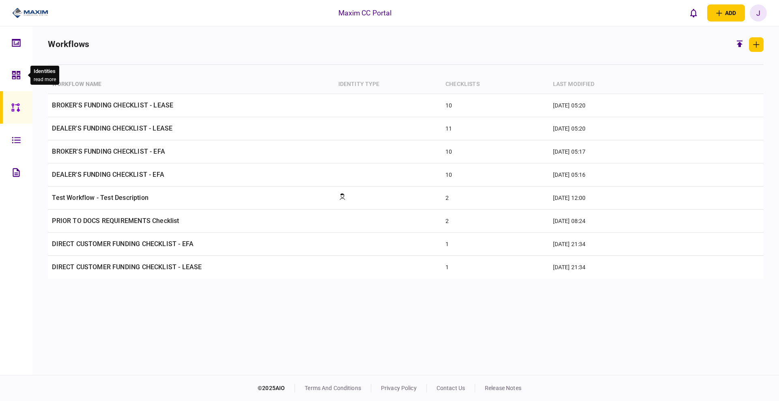
click at [16, 80] on div at bounding box center [18, 75] width 13 height 32
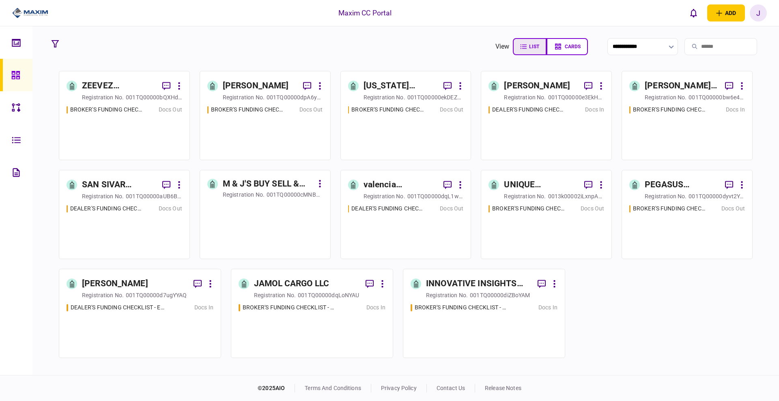
click at [520, 46] on icon "button" at bounding box center [523, 46] width 6 height 4
type input "****"
